Goal: Ask a question

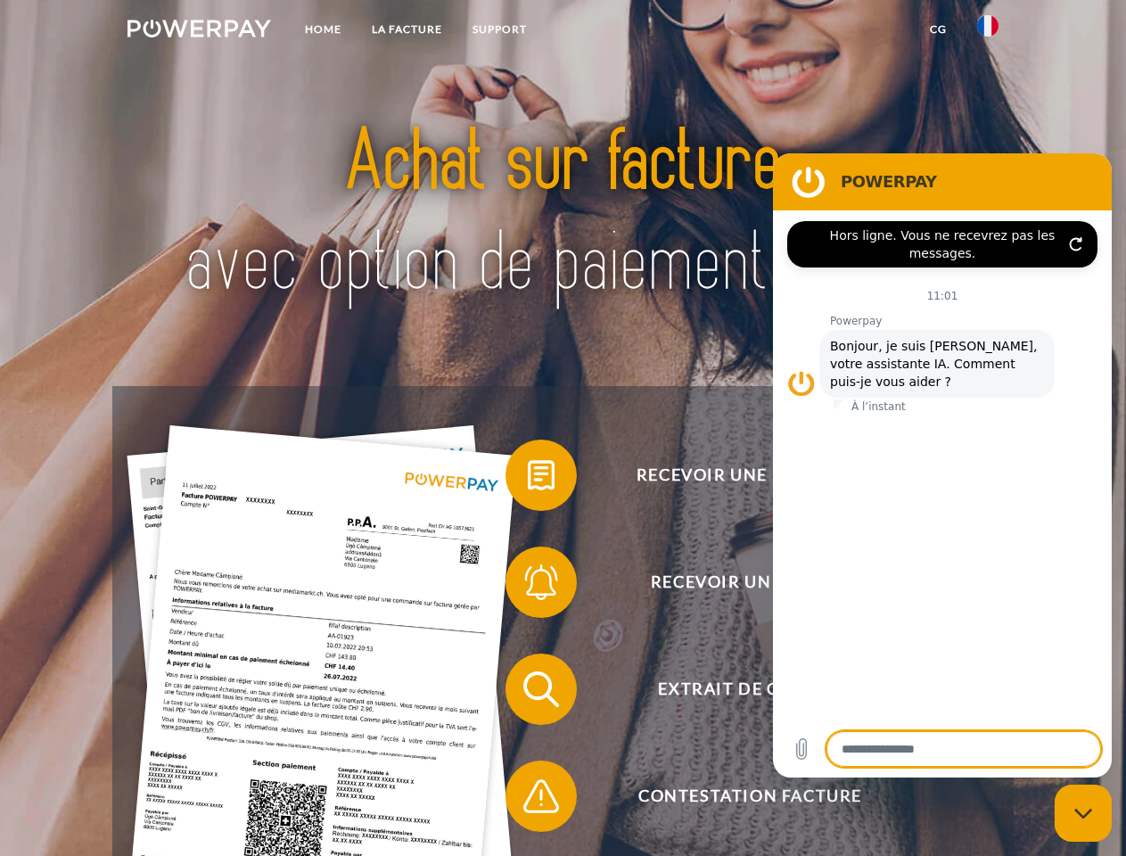
click at [199, 31] on img at bounding box center [199, 29] width 144 height 18
click at [988, 31] on img at bounding box center [987, 25] width 21 height 21
click at [938, 29] on link "CG" at bounding box center [938, 29] width 47 height 32
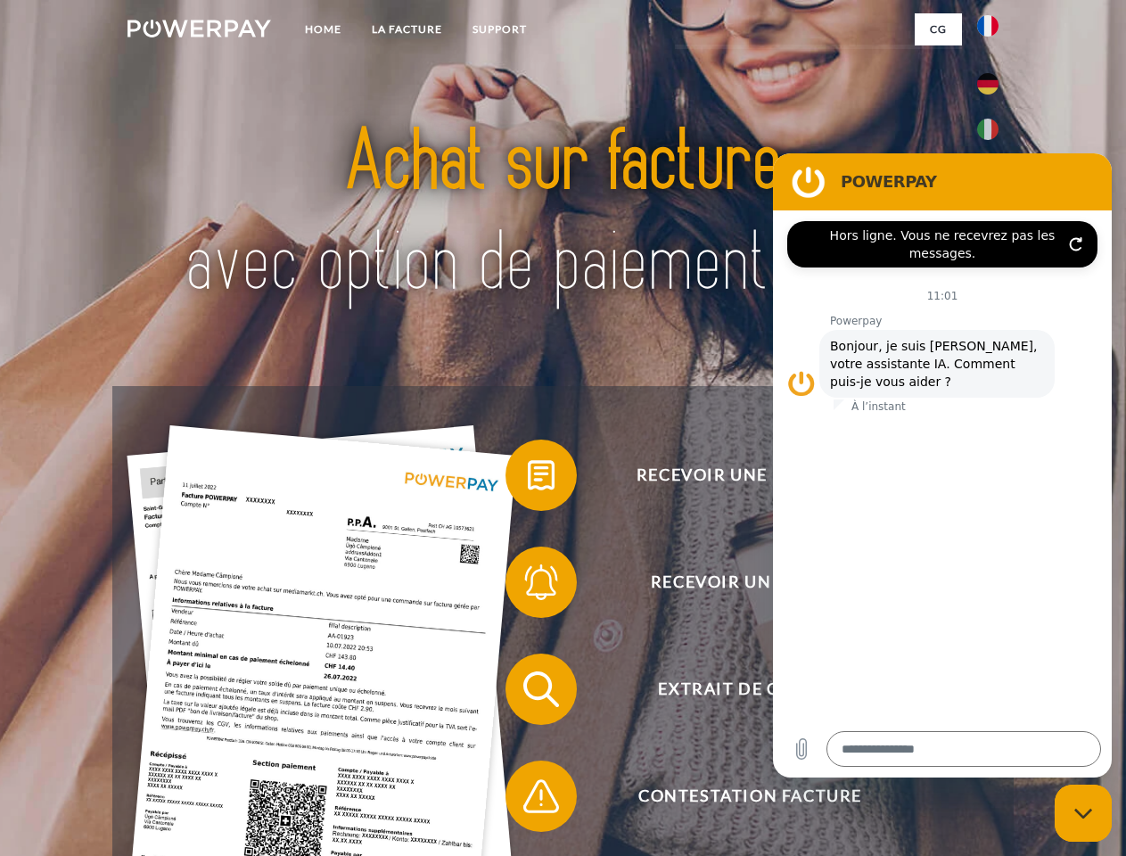
click at [528, 479] on span at bounding box center [514, 475] width 89 height 89
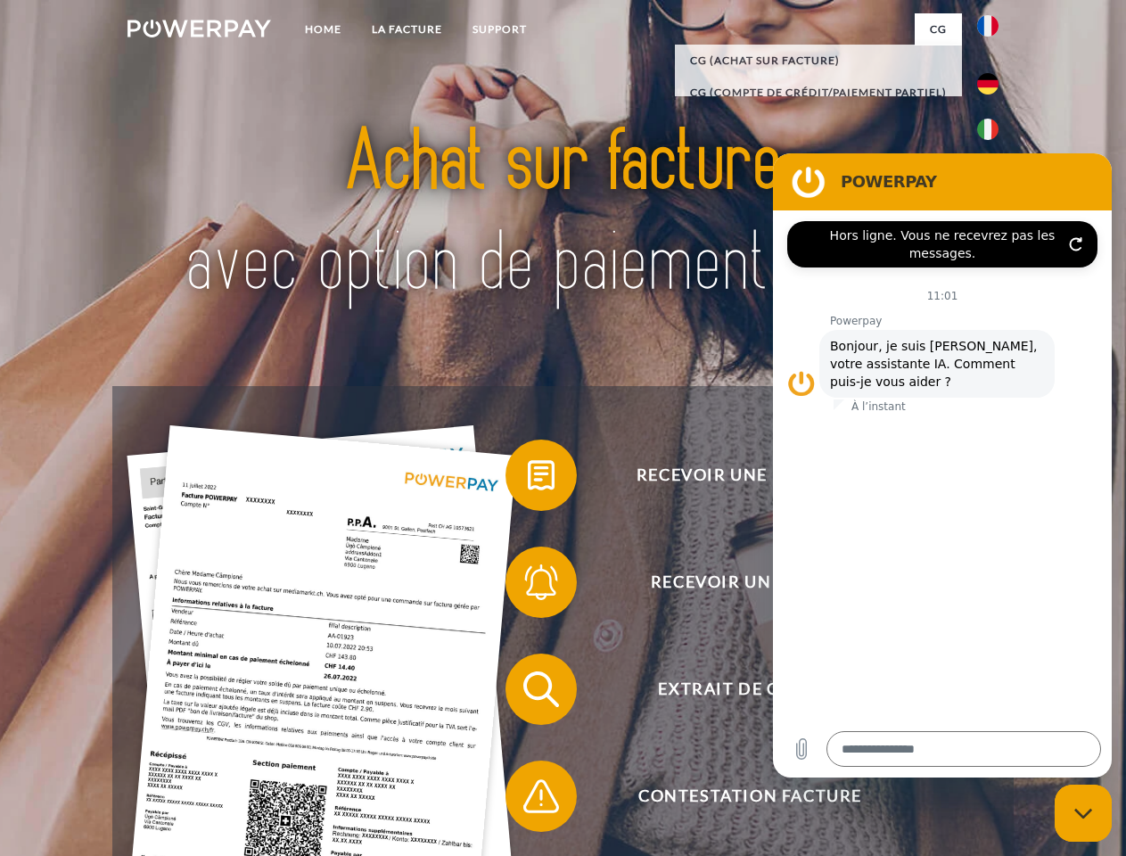
click at [528, 586] on div "Recevoir une facture ? Recevoir un rappel? Extrait de compte retour" at bounding box center [562, 742] width 900 height 713
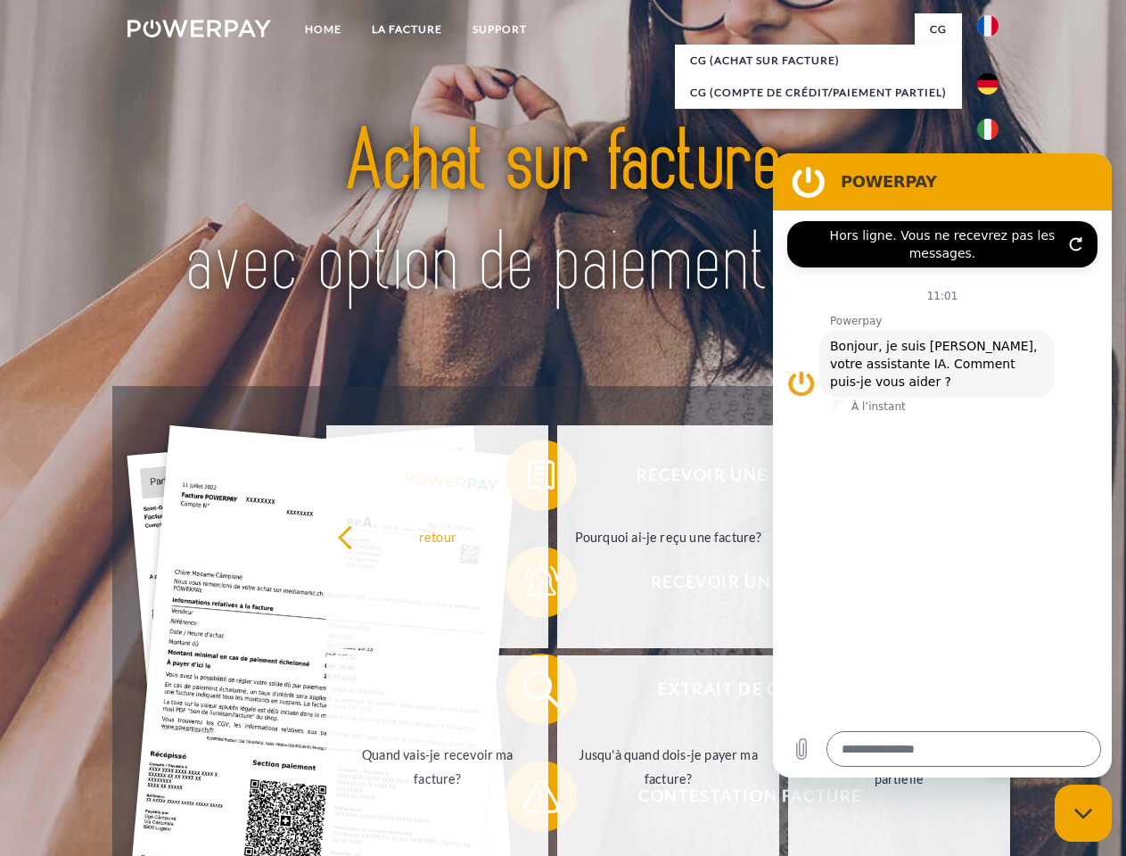
click at [557, 693] on link "Jusqu'à quand dois-je payer ma facture?" at bounding box center [668, 766] width 222 height 223
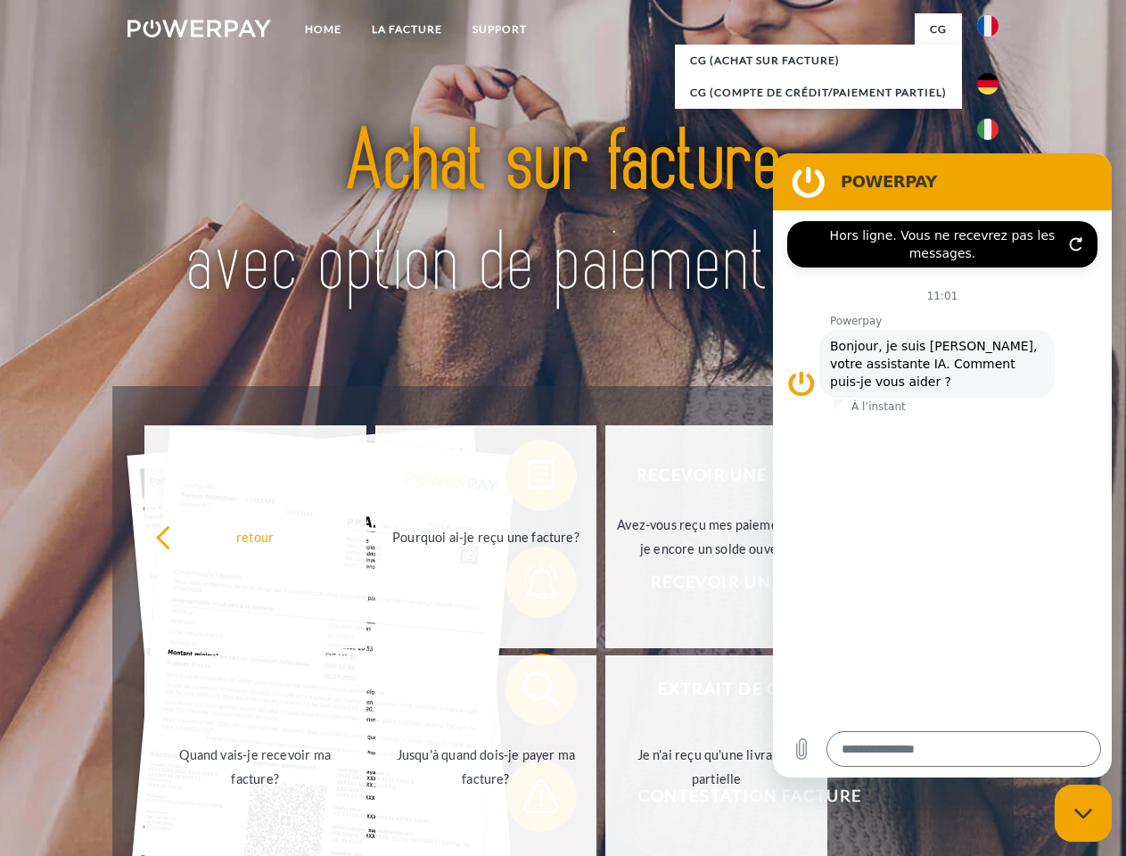
click at [605, 800] on link "Je n'ai reçu qu'une livraison partielle" at bounding box center [716, 766] width 222 height 223
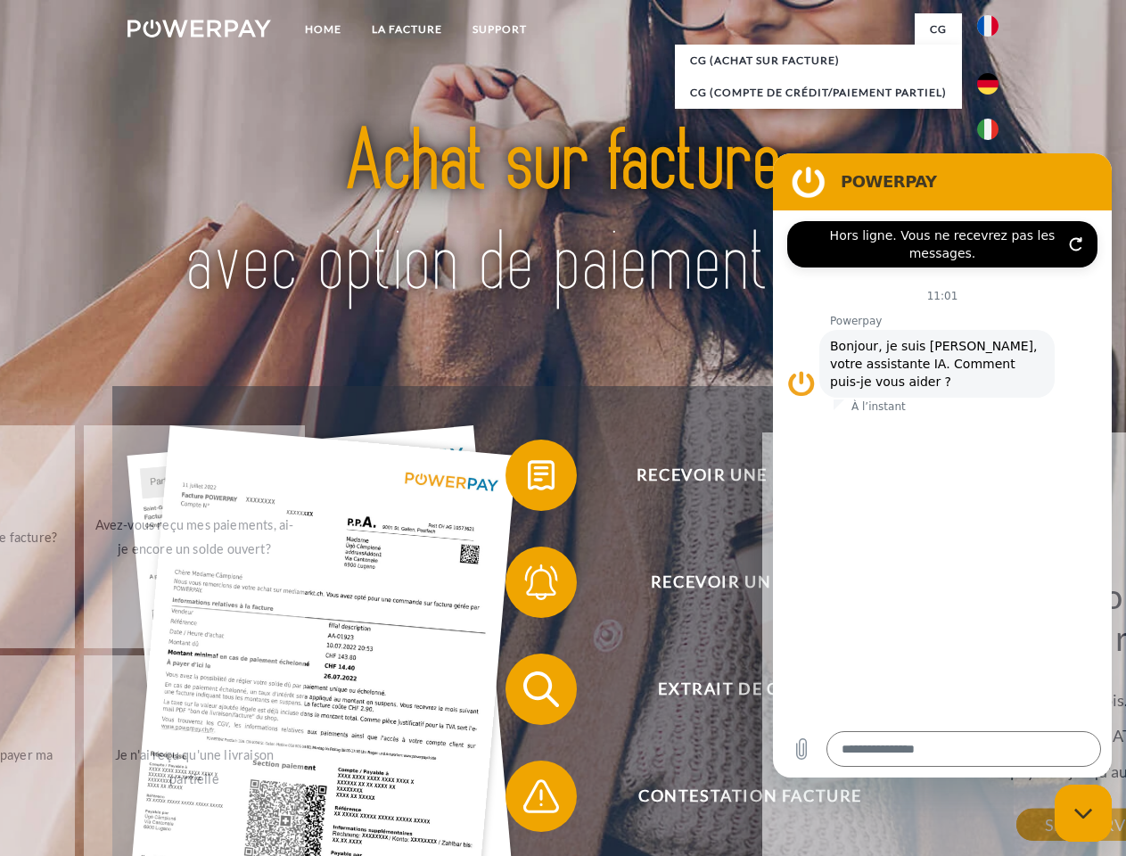
click at [1083, 813] on icon "Fermer la fenêtre de messagerie" at bounding box center [1083, 814] width 19 height 12
type textarea "*"
